Goal: Transaction & Acquisition: Purchase product/service

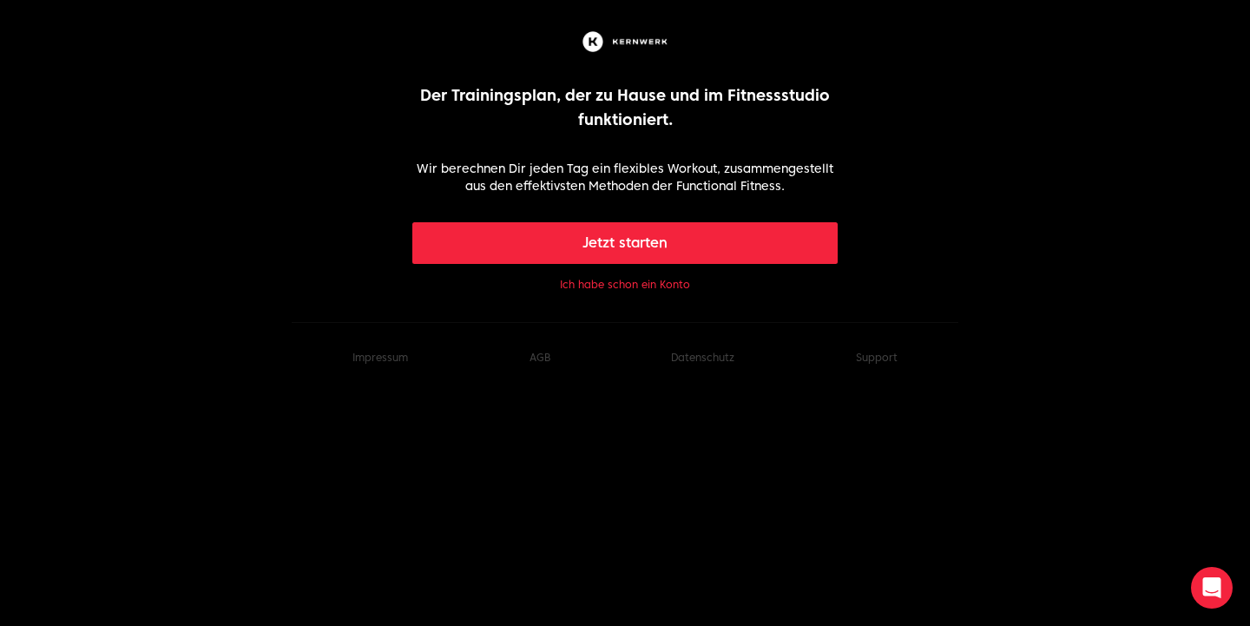
click at [629, 282] on button "Ich habe schon ein Konto" at bounding box center [625, 285] width 130 height 14
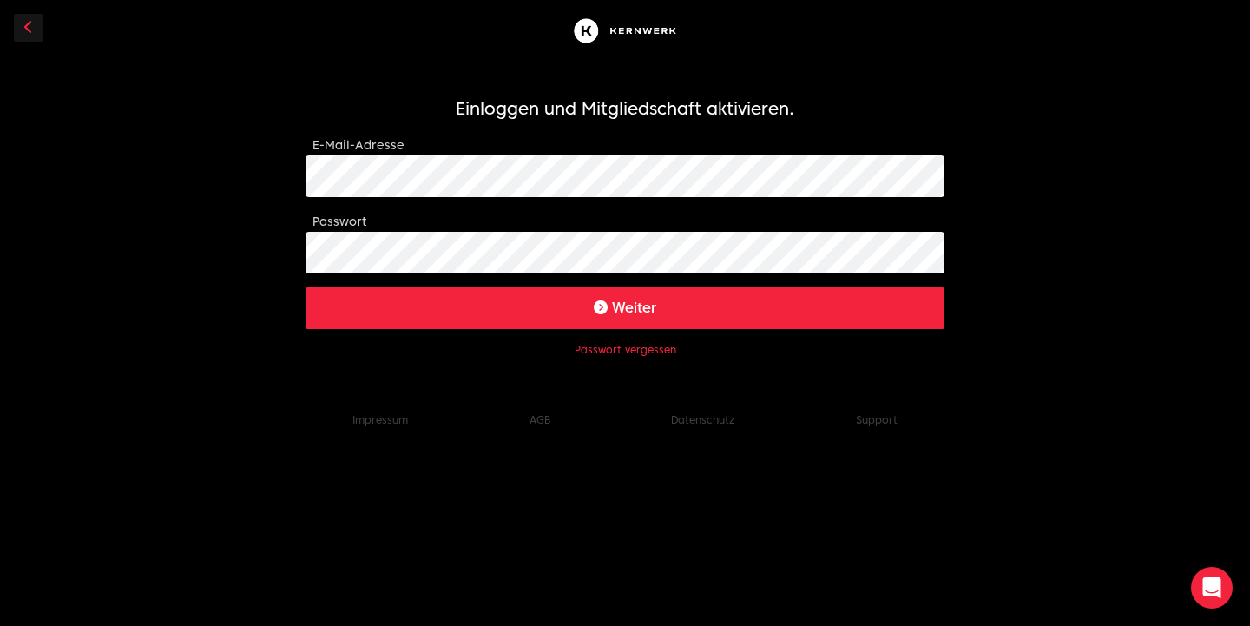
click at [535, 300] on button "Weiter" at bounding box center [625, 308] width 639 height 42
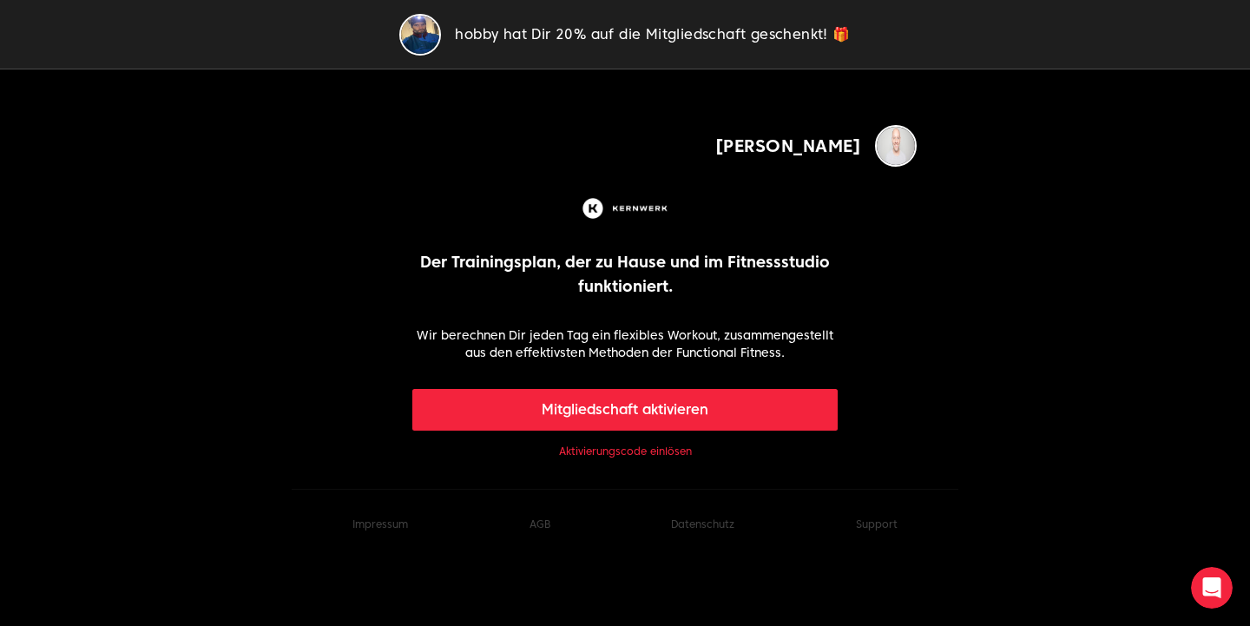
click at [683, 415] on button "Mitgliedschaft aktivieren" at bounding box center [625, 410] width 426 height 42
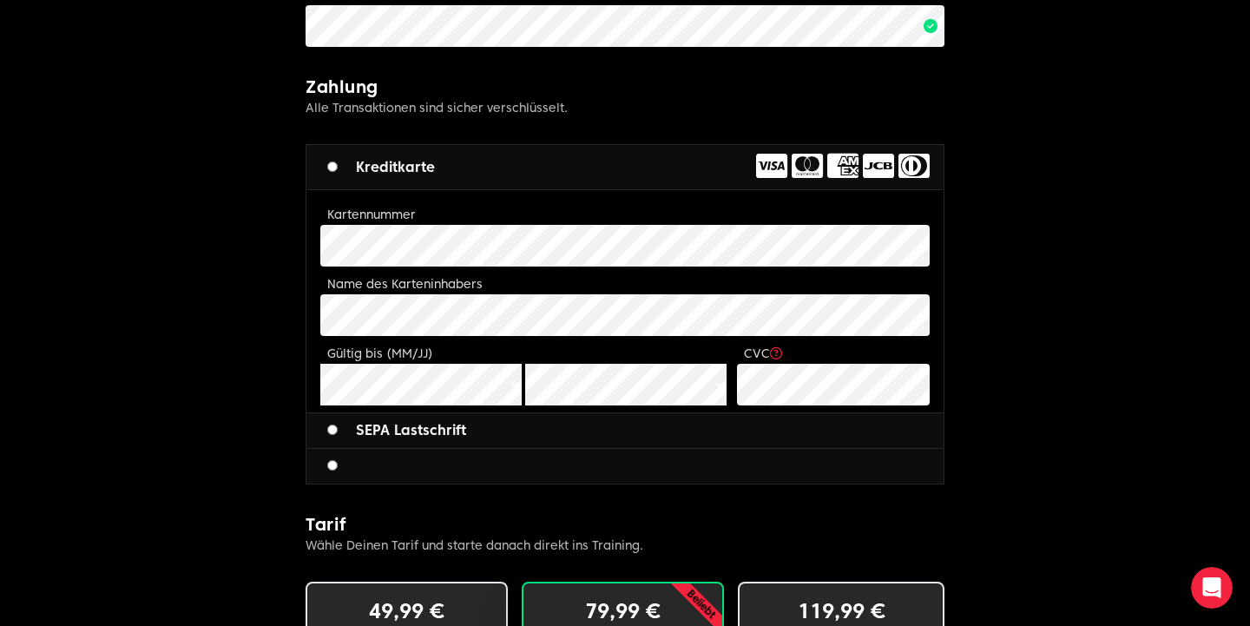
scroll to position [655, 0]
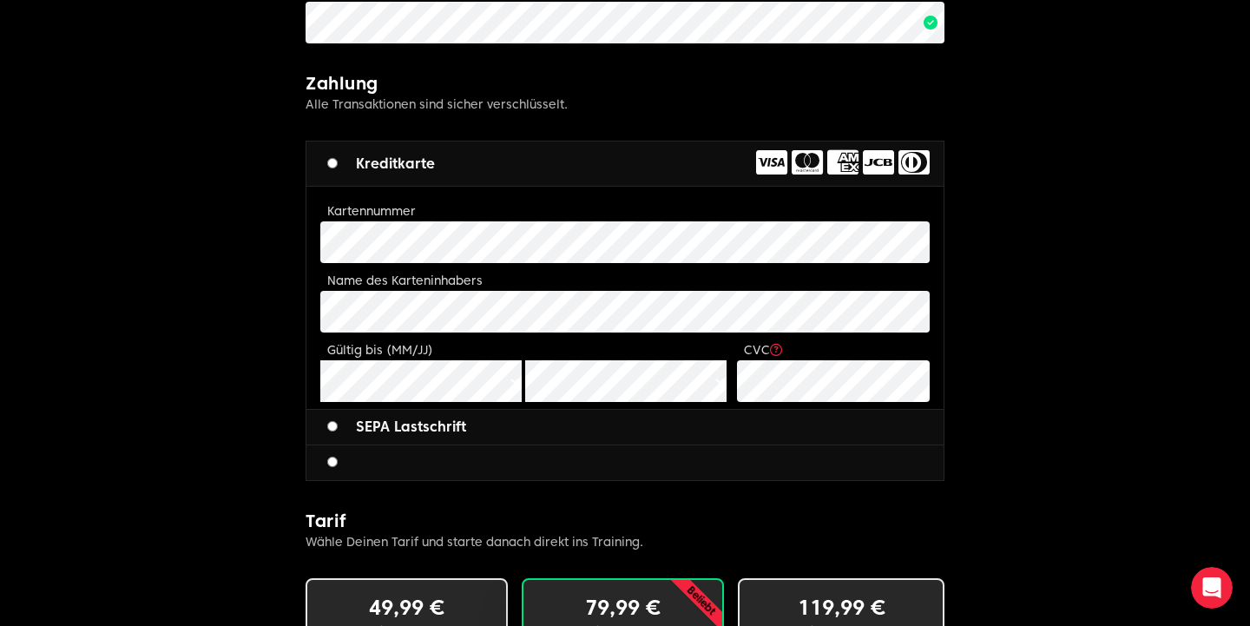
click at [184, 306] on body "hobby hat Dir 20% auf die Mitgliedschaft geschenkt! 🎁 Sebastian Limitless fitne…" at bounding box center [625, 283] width 1250 height 1876
click at [184, 328] on body "hobby hat Dir 20% auf die Mitgliedschaft geschenkt! 🎁 Sebastian Limitless fitne…" at bounding box center [625, 283] width 1250 height 1876
click at [190, 376] on body "hobby hat Dir 20% auf die Mitgliedschaft geschenkt! 🎁 Sebastian Limitless fitne…" at bounding box center [625, 283] width 1250 height 1876
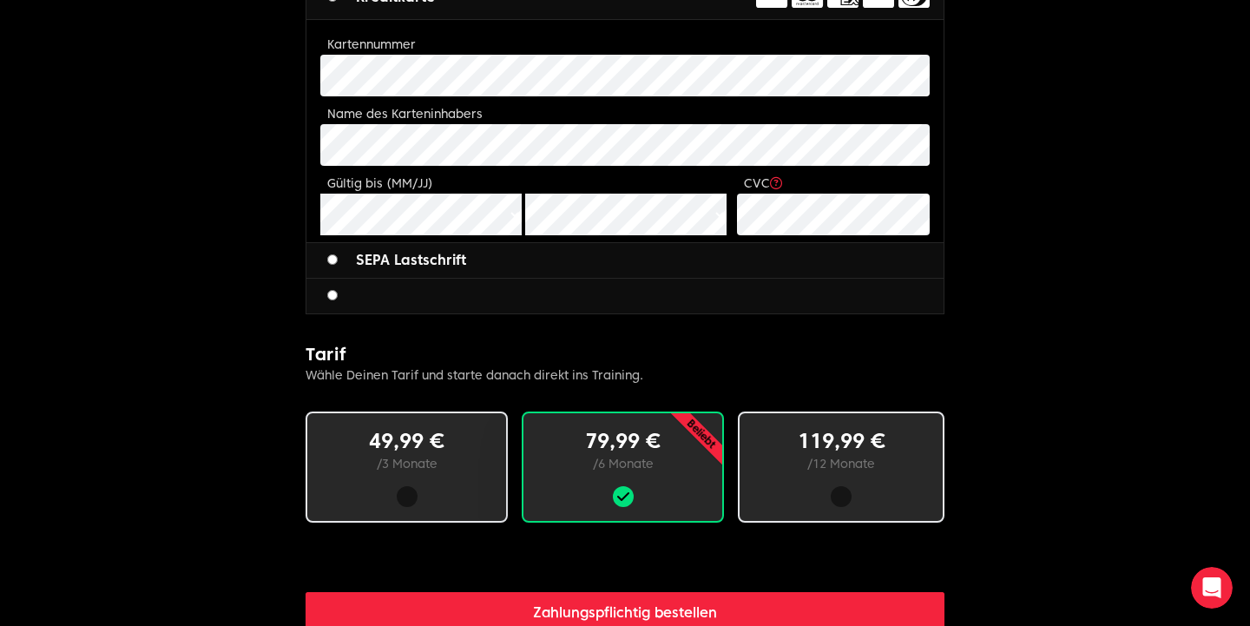
scroll to position [835, 0]
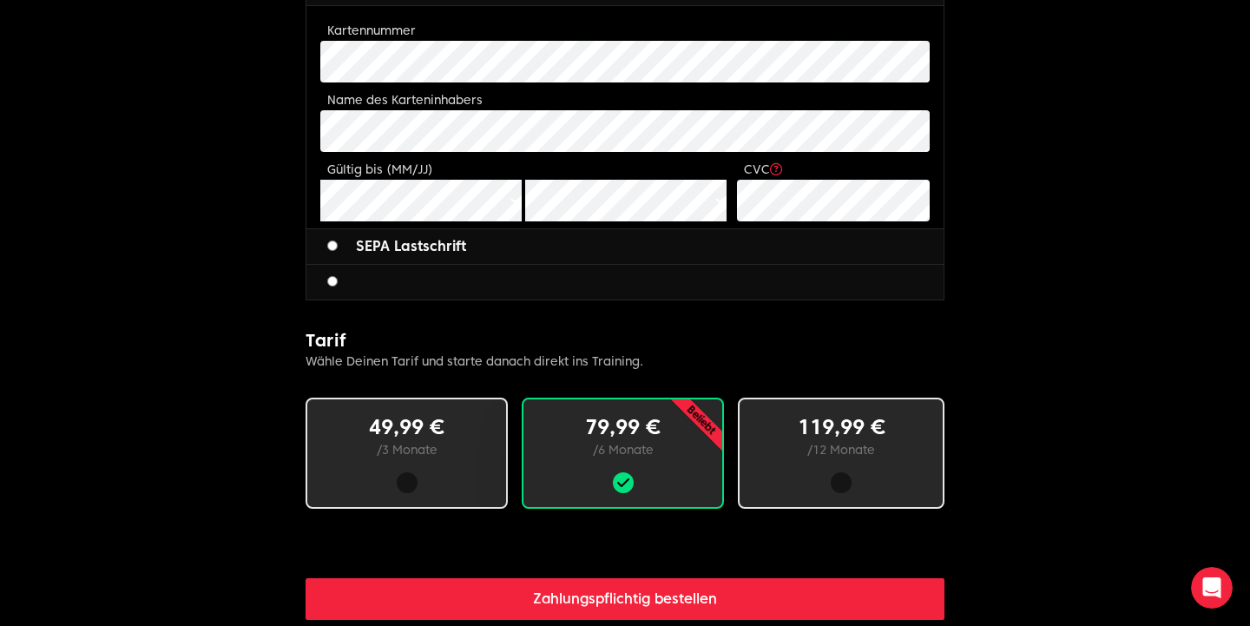
click at [948, 349] on div "Sebastian Limitless fitness . Scaled to you . 3 Schritte zum Ziel: Buche deine …" at bounding box center [625, 102] width 667 height 1681
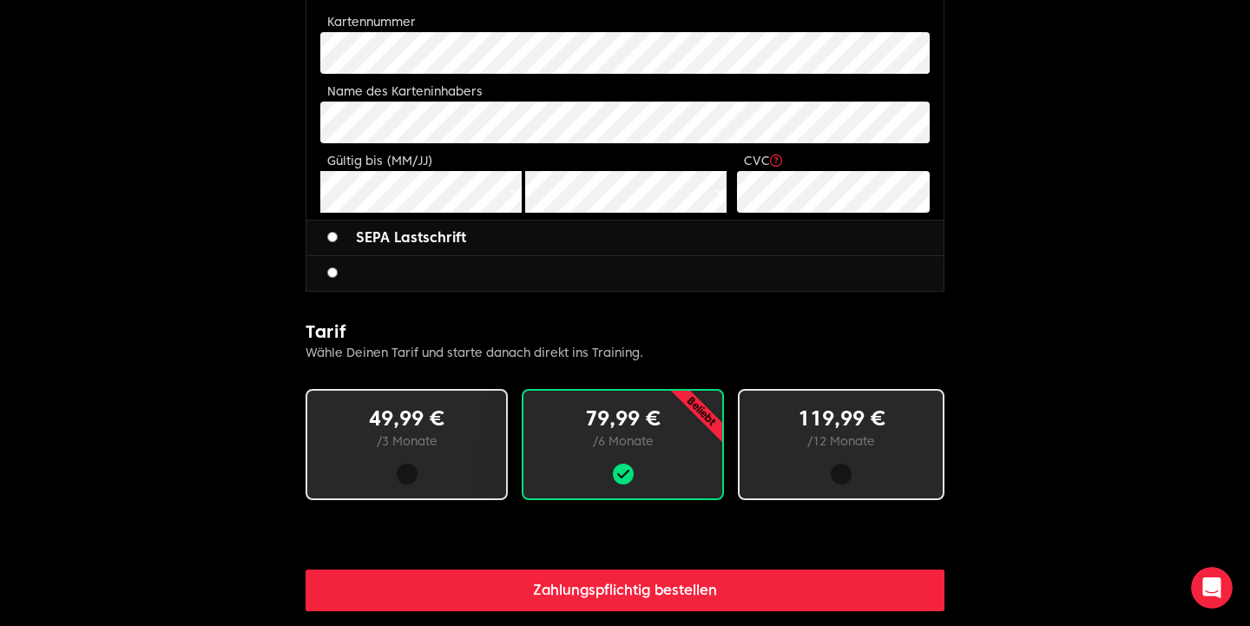
scroll to position [854, 0]
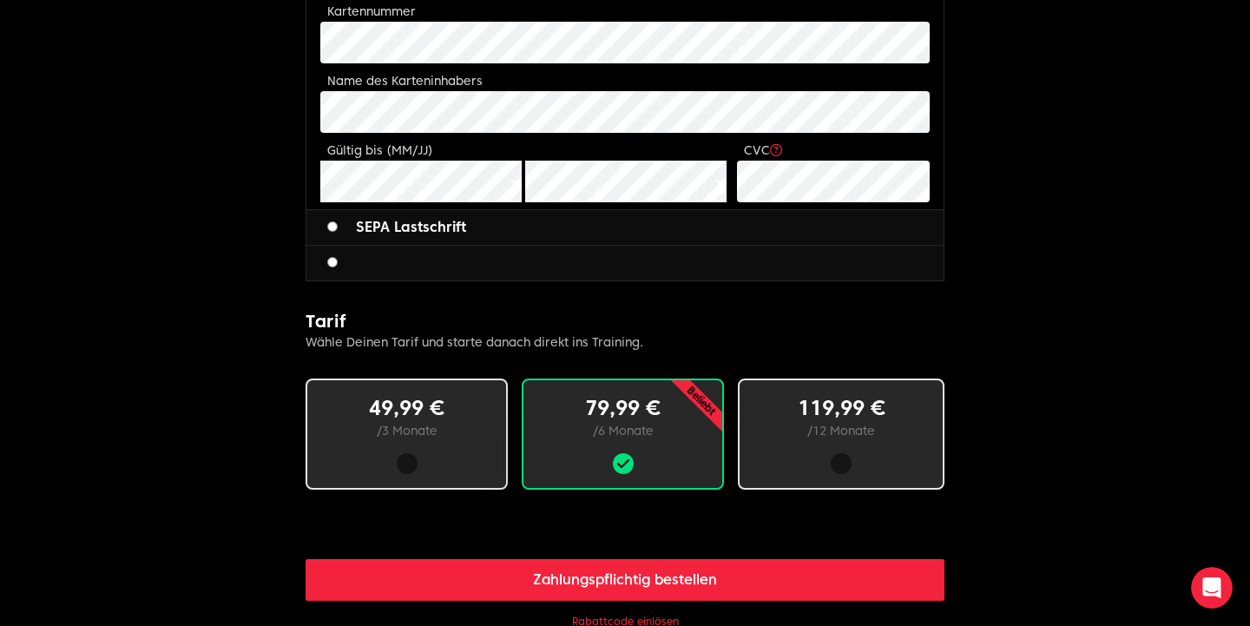
click at [821, 406] on p "119,99 €" at bounding box center [842, 408] width 148 height 28
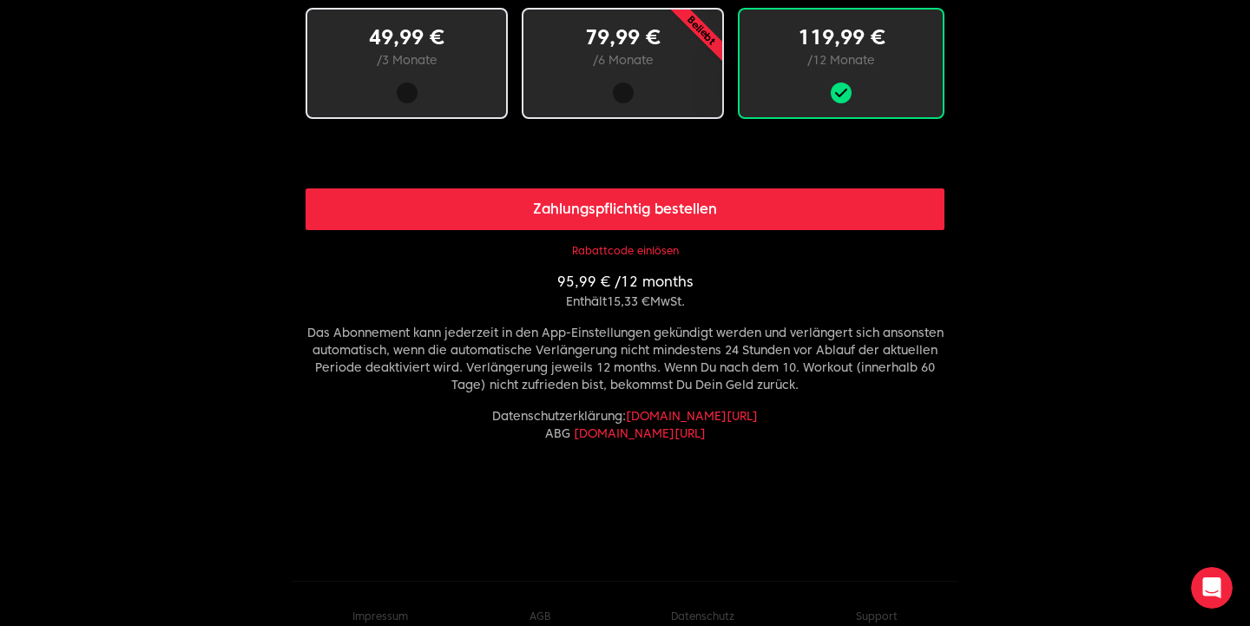
scroll to position [1230, 0]
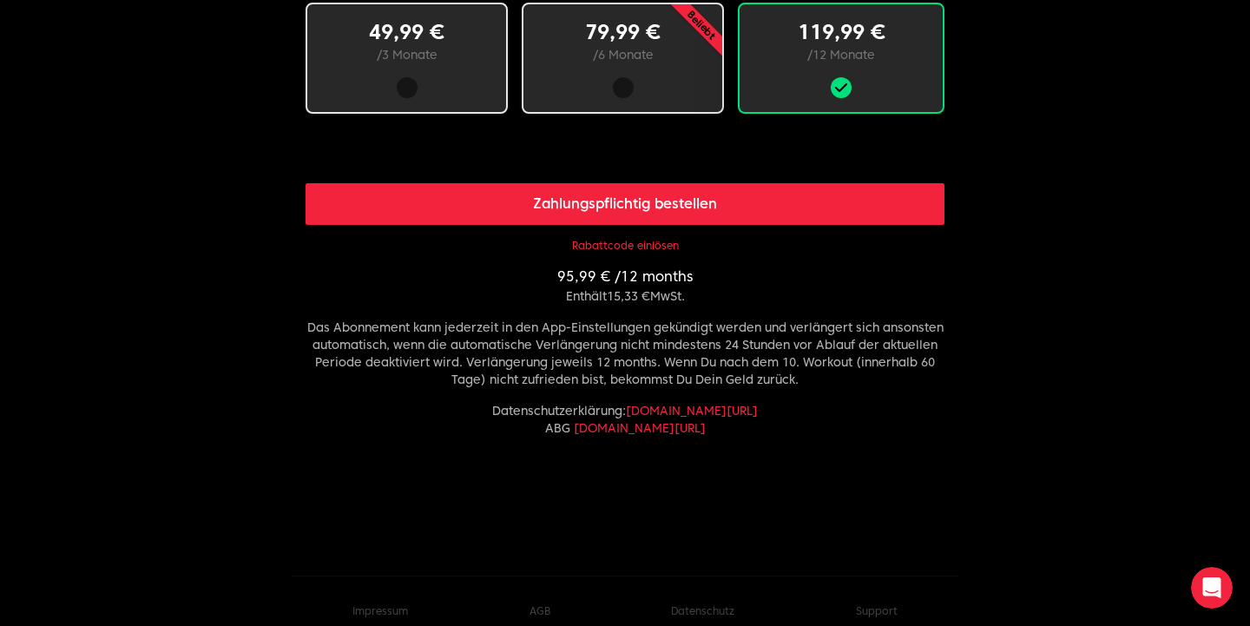
click at [707, 206] on button "Zahlungspflichtig bestellen" at bounding box center [625, 204] width 639 height 42
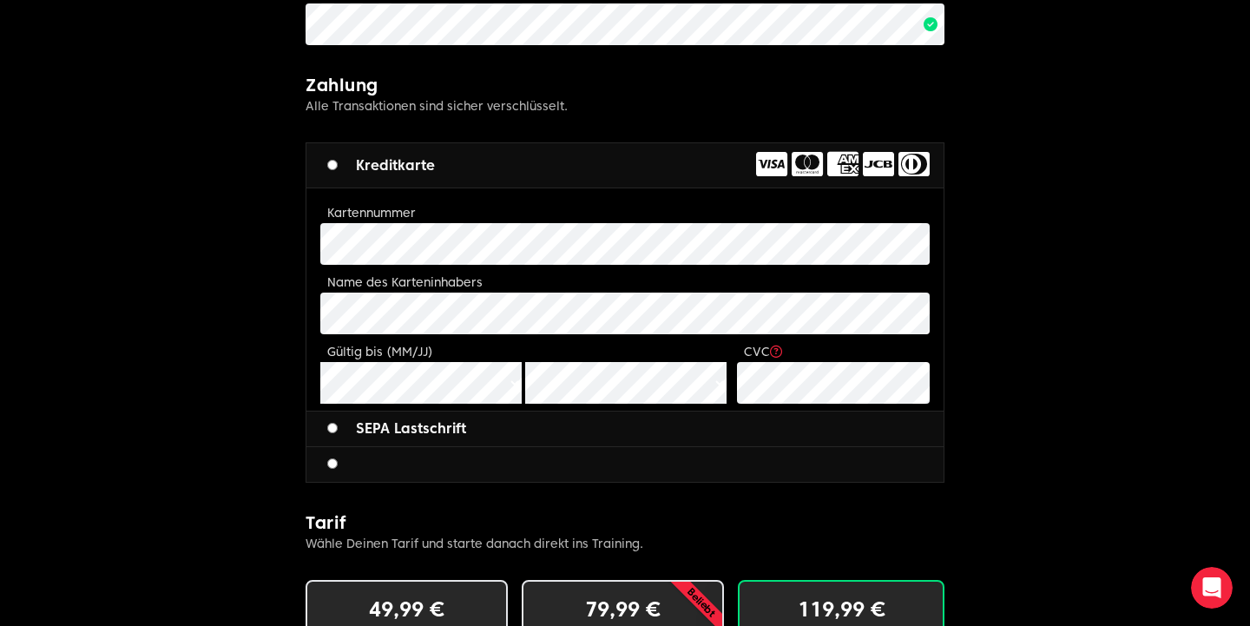
click at [1100, 356] on body "hobby hat Dir 20% auf die Mitgliedschaft geschenkt! 🎁 Sebastian Limitless fitne…" at bounding box center [625, 285] width 1250 height 1876
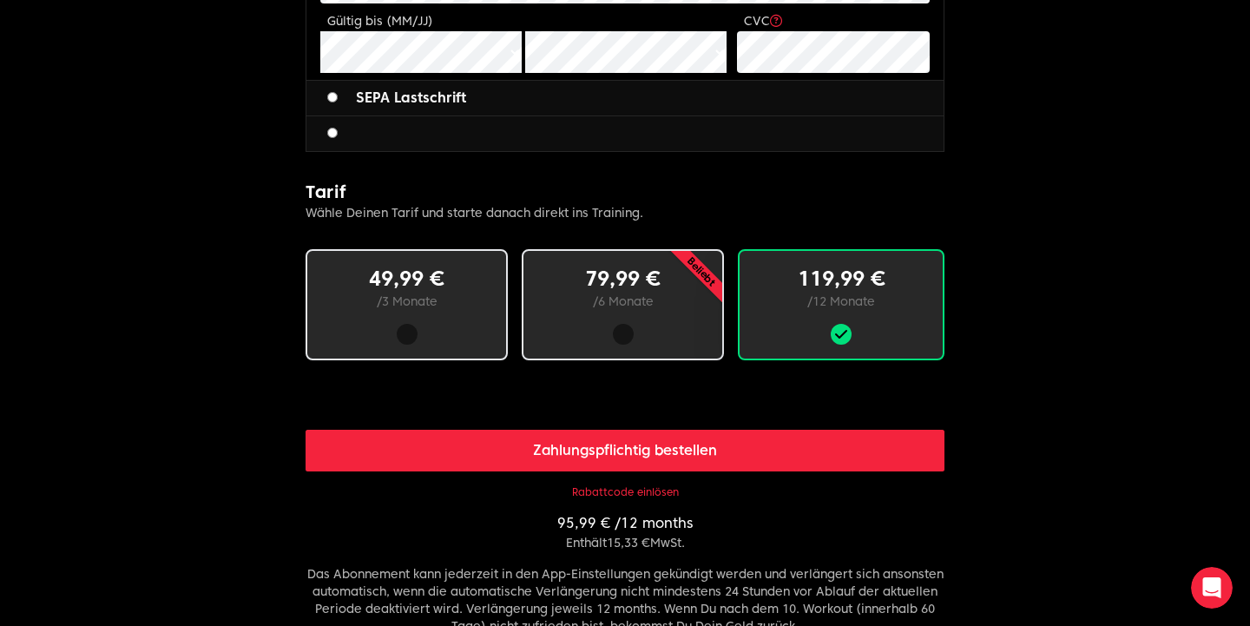
scroll to position [1021, 0]
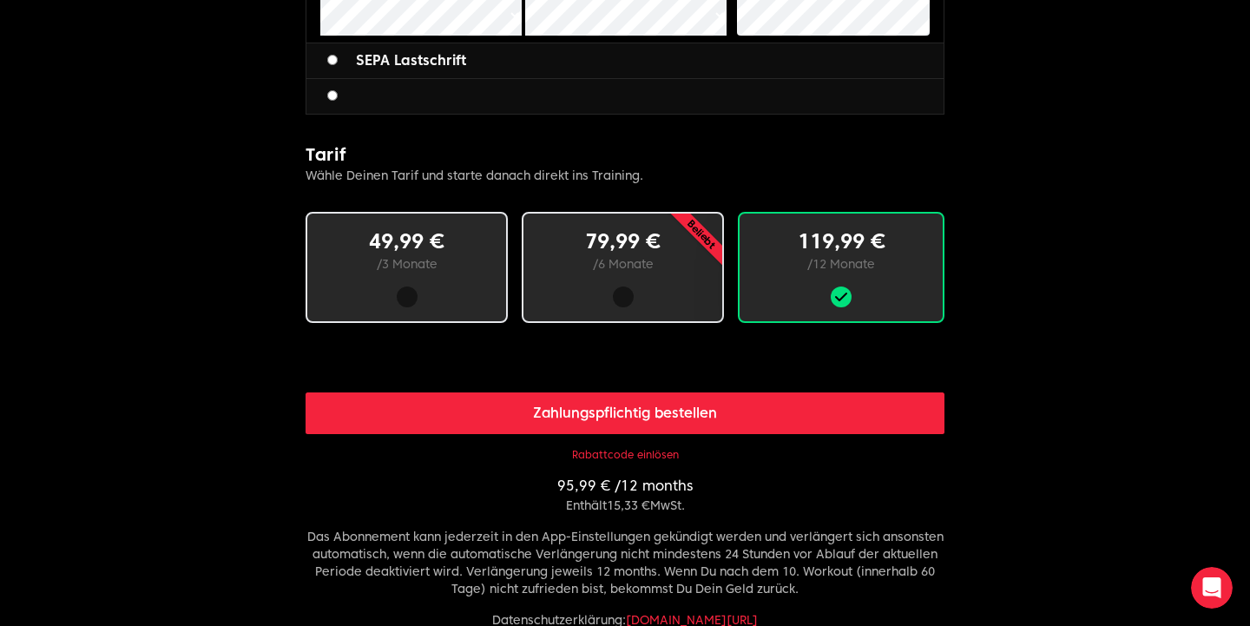
click at [759, 406] on button "Zahlungspflichtig bestellen" at bounding box center [625, 413] width 639 height 42
